Goal: Task Accomplishment & Management: Use online tool/utility

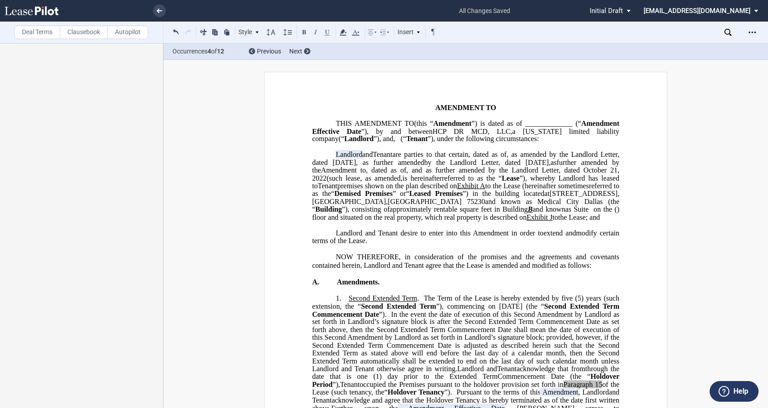
scroll to position [548, 0]
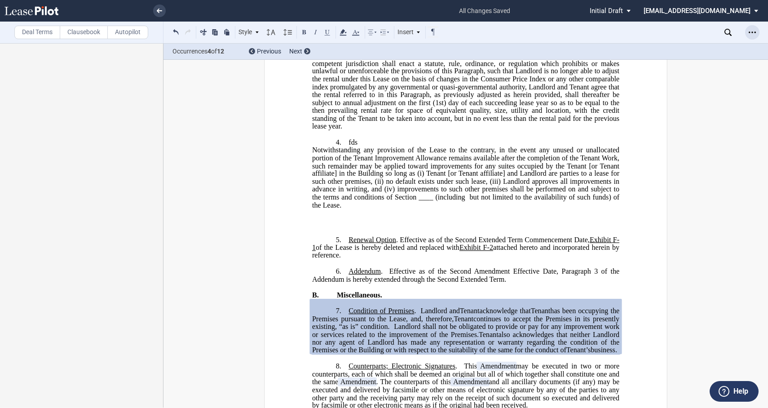
click at [752, 29] on icon "Open Lease options menu" at bounding box center [751, 32] width 7 height 7
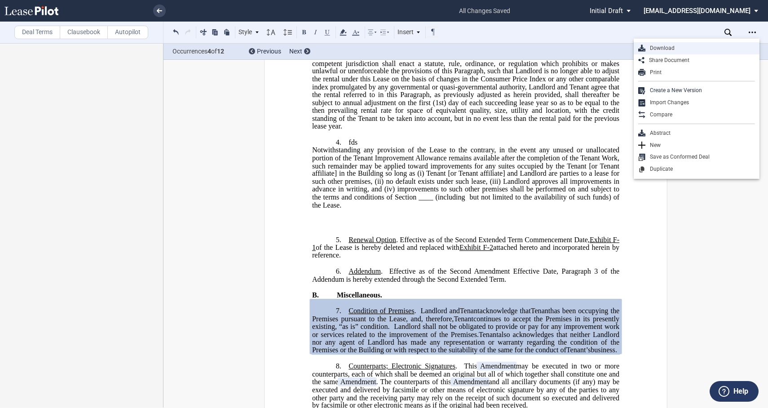
click at [685, 46] on div "Download" at bounding box center [700, 48] width 110 height 8
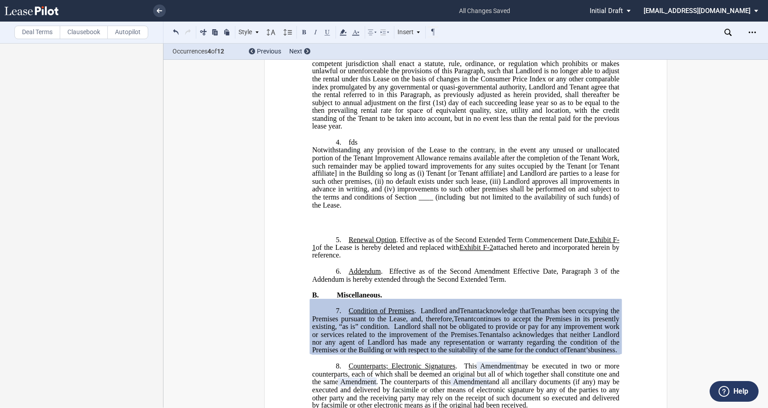
click at [312, 222] on p "﻿" at bounding box center [465, 218] width 307 height 8
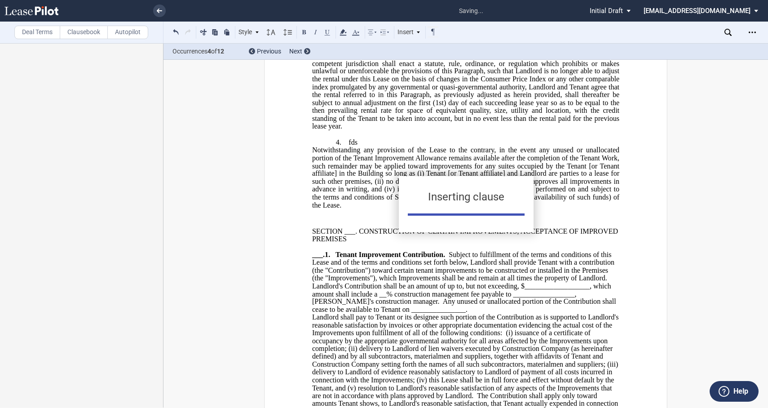
click at [32, 34] on div "Inserting clause" at bounding box center [384, 204] width 768 height 408
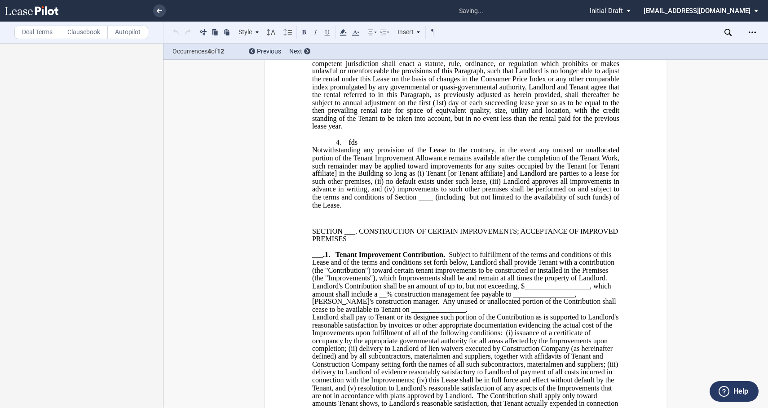
click at [32, 34] on label "Deal Terms" at bounding box center [37, 32] width 46 height 13
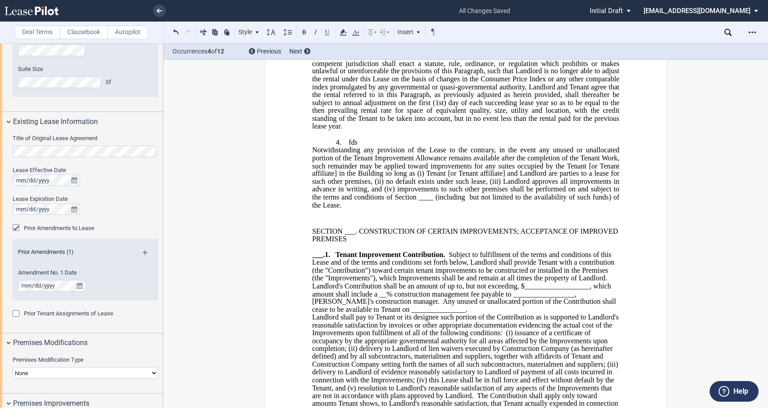
scroll to position [499, 0]
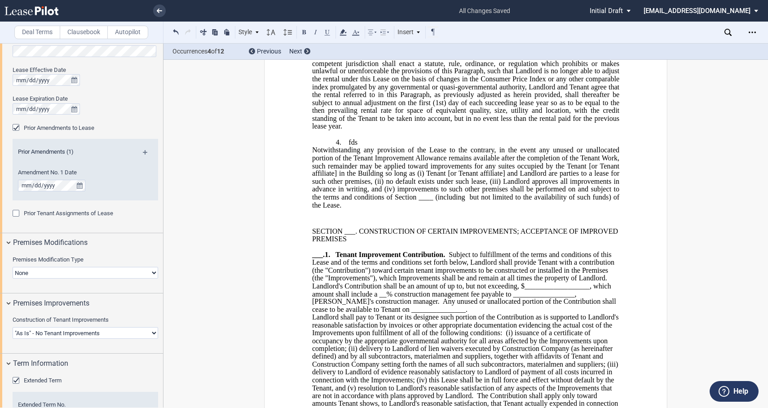
click at [36, 343] on div "Construction of Tenant Improvements Landlord Constructs Tenant Improvements Ten…" at bounding box center [85, 332] width 156 height 32
click at [35, 335] on select "Landlord Constructs Tenant Improvements Tenant Constructs Tenant Improvements "…" at bounding box center [85, 333] width 145 height 12
select select "tenant"
click at [13, 327] on select "Landlord Constructs Tenant Improvements Tenant Constructs Tenant Improvements "…" at bounding box center [85, 333] width 145 height 12
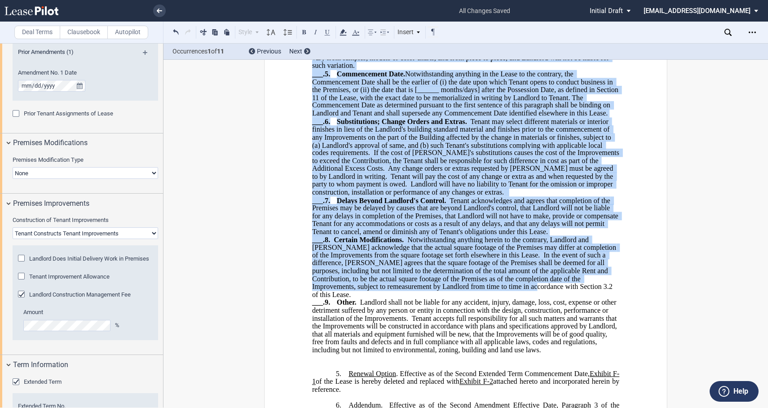
scroll to position [1498, 0]
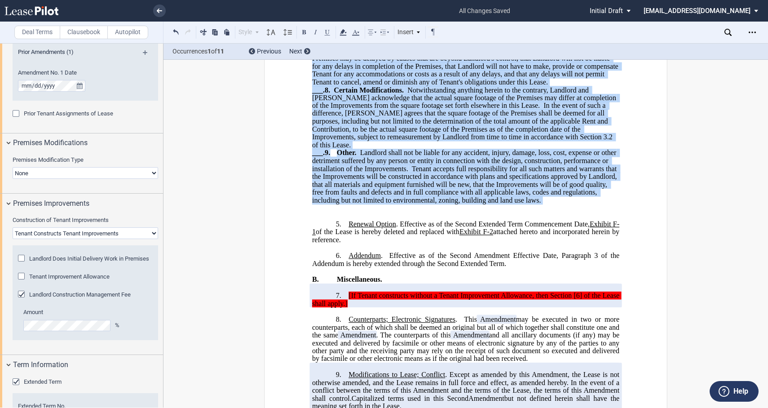
drag, startPoint x: 309, startPoint y: 202, endPoint x: 558, endPoint y: 221, distance: 249.8
drag, startPoint x: 238, startPoint y: 133, endPoint x: 242, endPoint y: 183, distance: 49.6
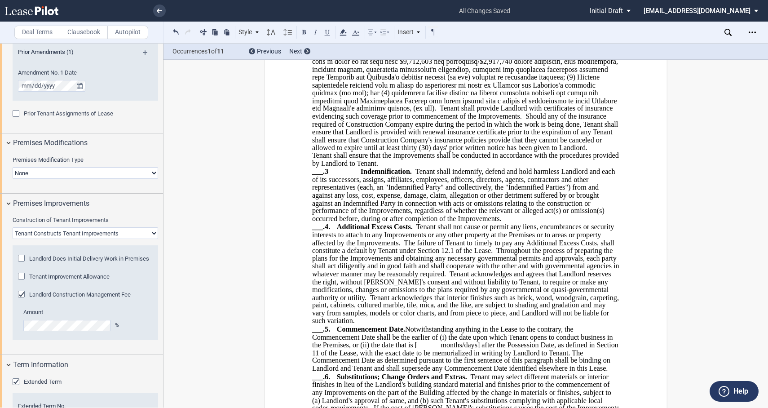
scroll to position [1049, 0]
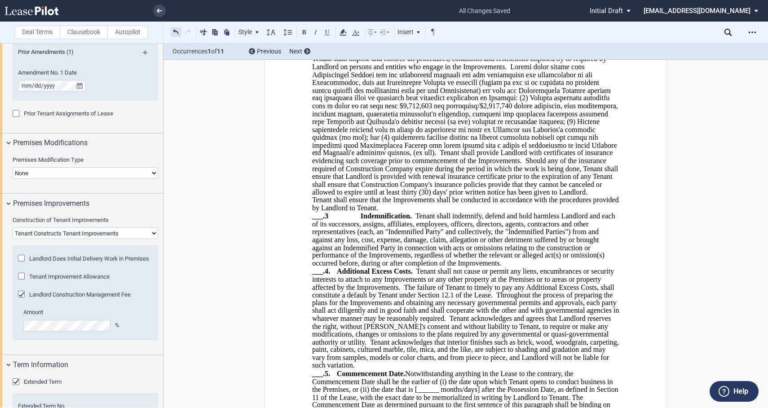
click at [176, 30] on button at bounding box center [176, 31] width 11 height 11
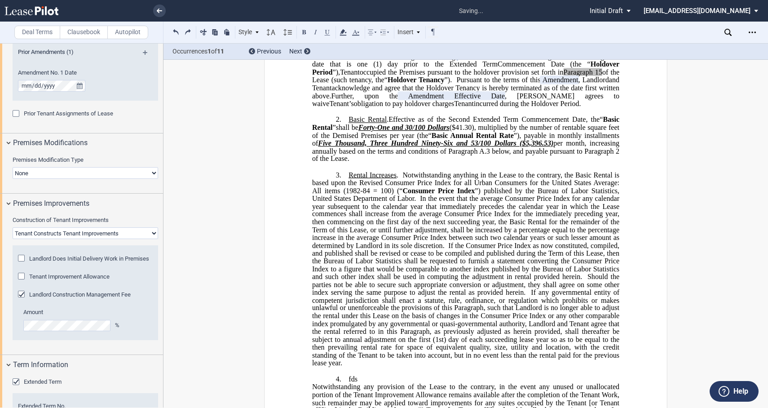
scroll to position [461, 0]
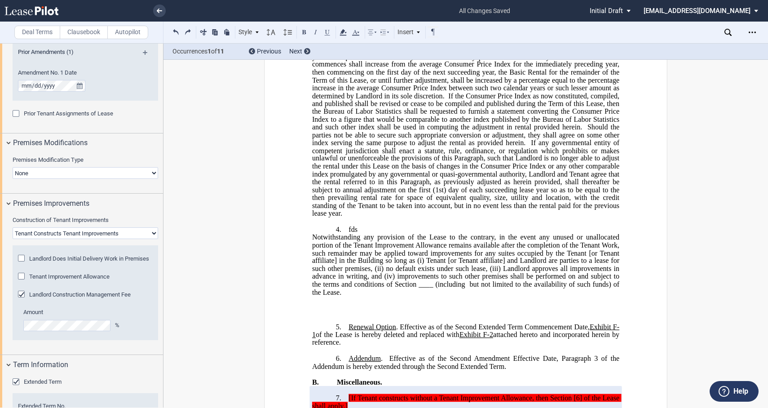
click at [72, 36] on label "Clausebook" at bounding box center [84, 32] width 48 height 13
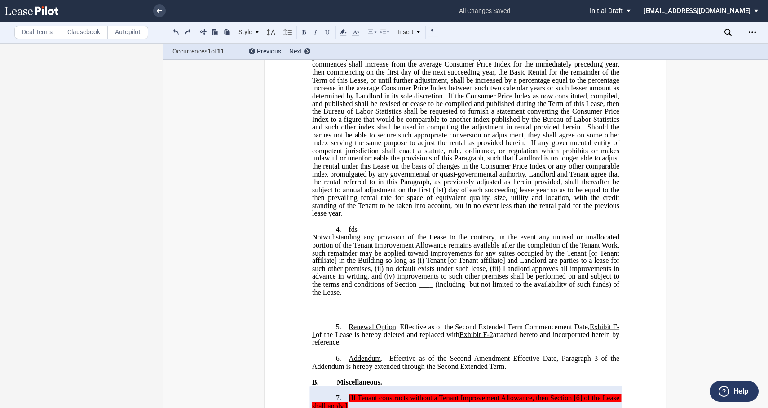
scroll to position [0, 0]
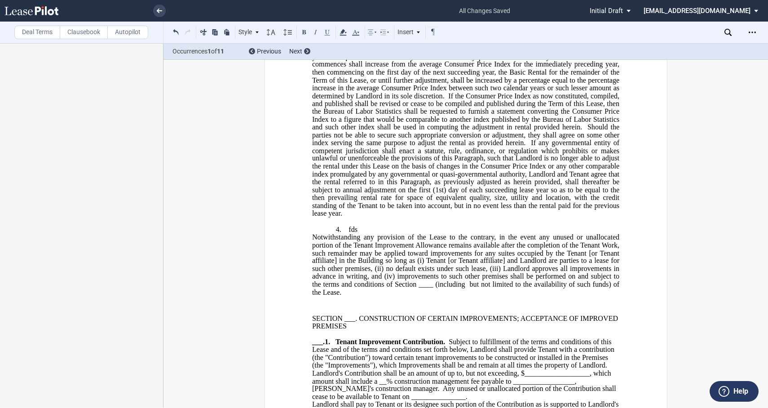
drag, startPoint x: 32, startPoint y: 30, endPoint x: 462, endPoint y: 203, distance: 464.2
click at [32, 30] on label "Deal Terms" at bounding box center [37, 32] width 46 height 13
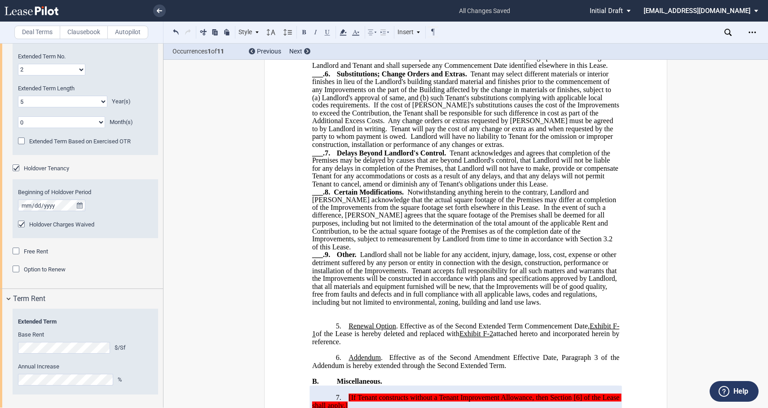
scroll to position [698, 0]
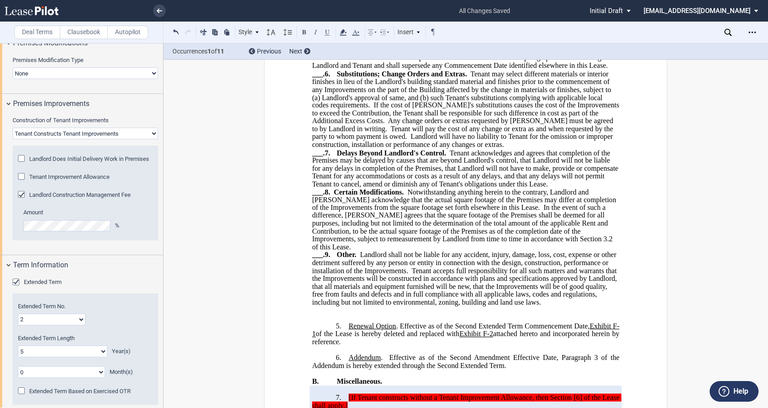
click at [87, 37] on label "Clausebook" at bounding box center [84, 32] width 48 height 13
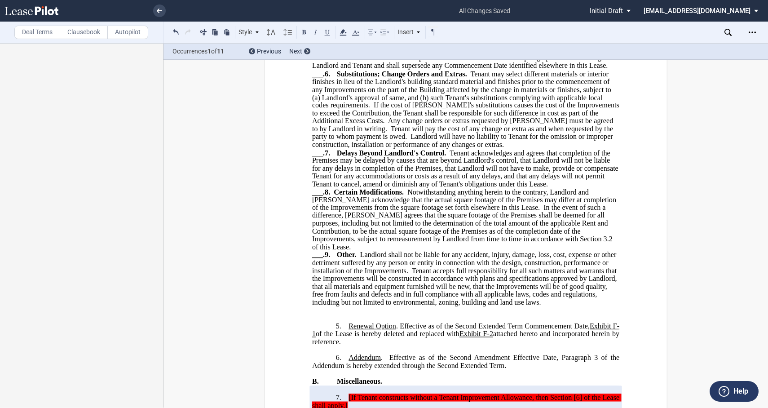
scroll to position [0, 0]
